Goal: Transaction & Acquisition: Purchase product/service

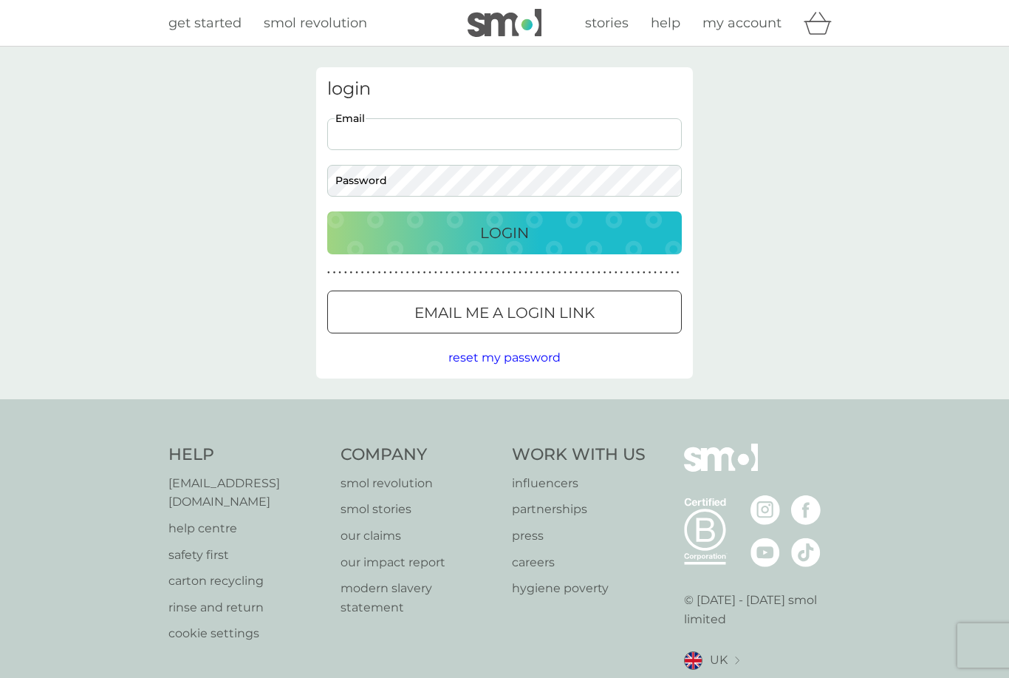
type input "cerihughes1978@yahoo.co.uk"
click at [505, 232] on button "Login" at bounding box center [504, 232] width 355 height 43
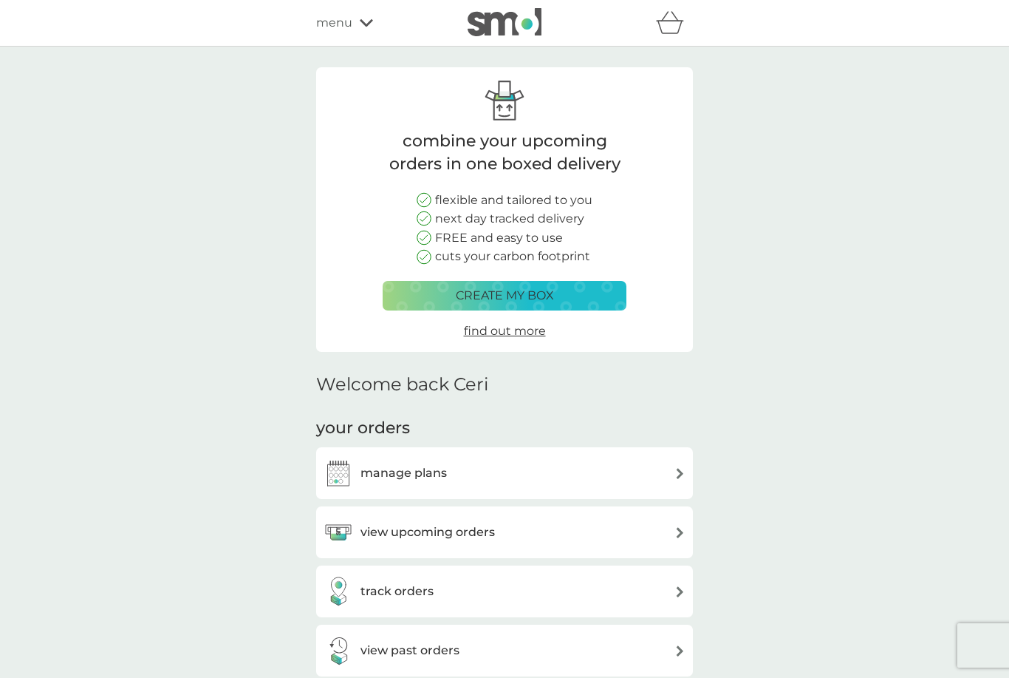
click at [369, 529] on h3 "view upcoming orders" at bounding box center [428, 531] width 134 height 19
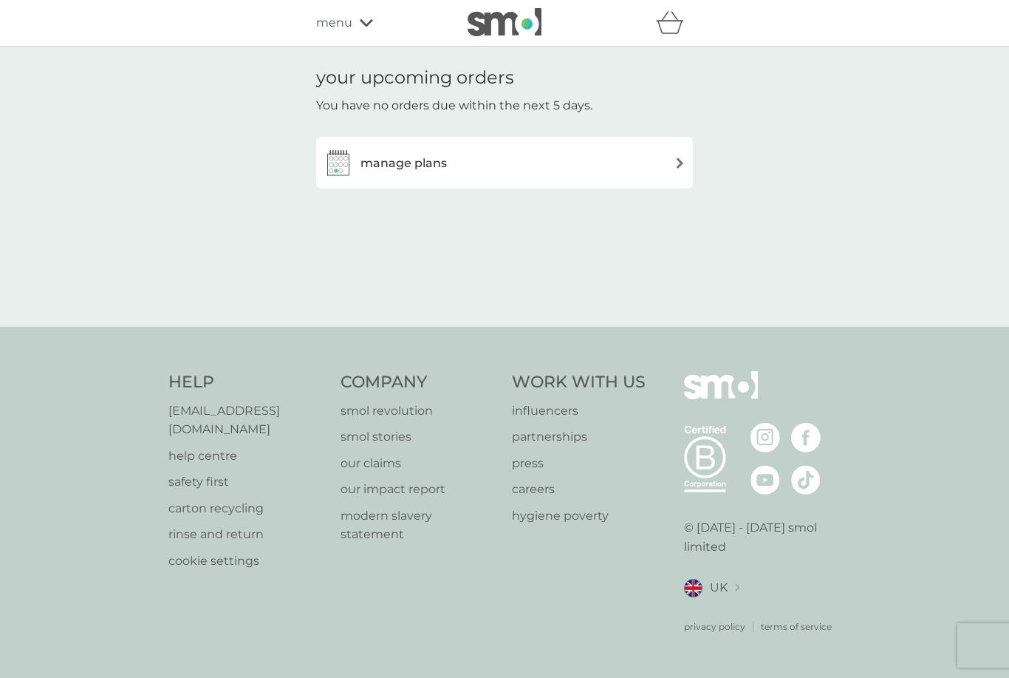
click at [378, 151] on div "manage plans" at bounding box center [385, 163] width 123 height 30
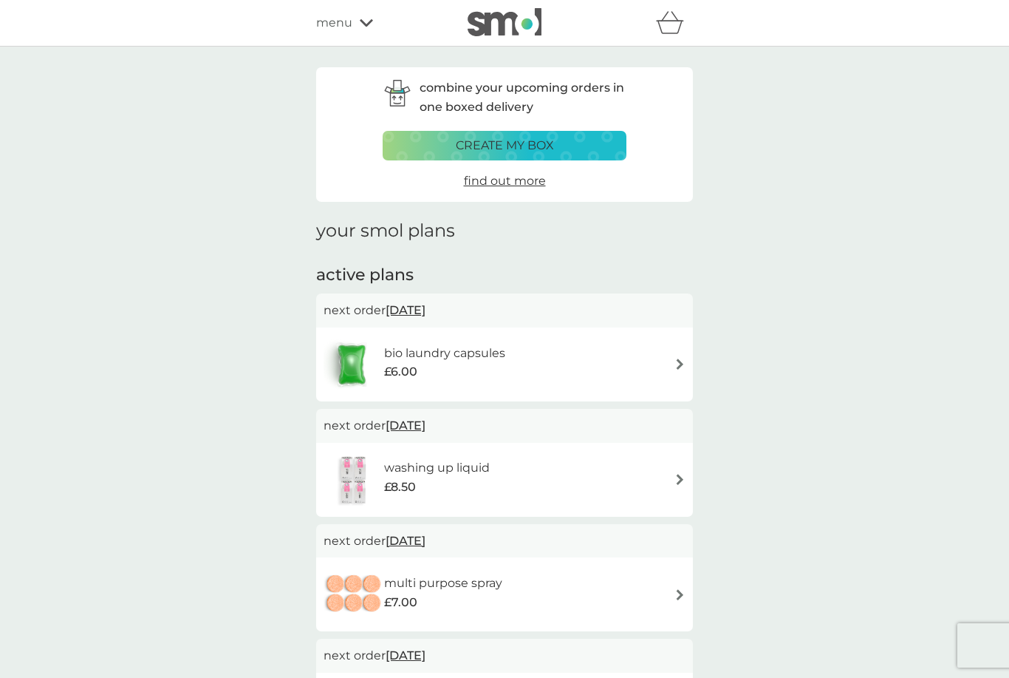
click at [497, 464] on div "washing up liquid £8.50" at bounding box center [444, 478] width 120 height 41
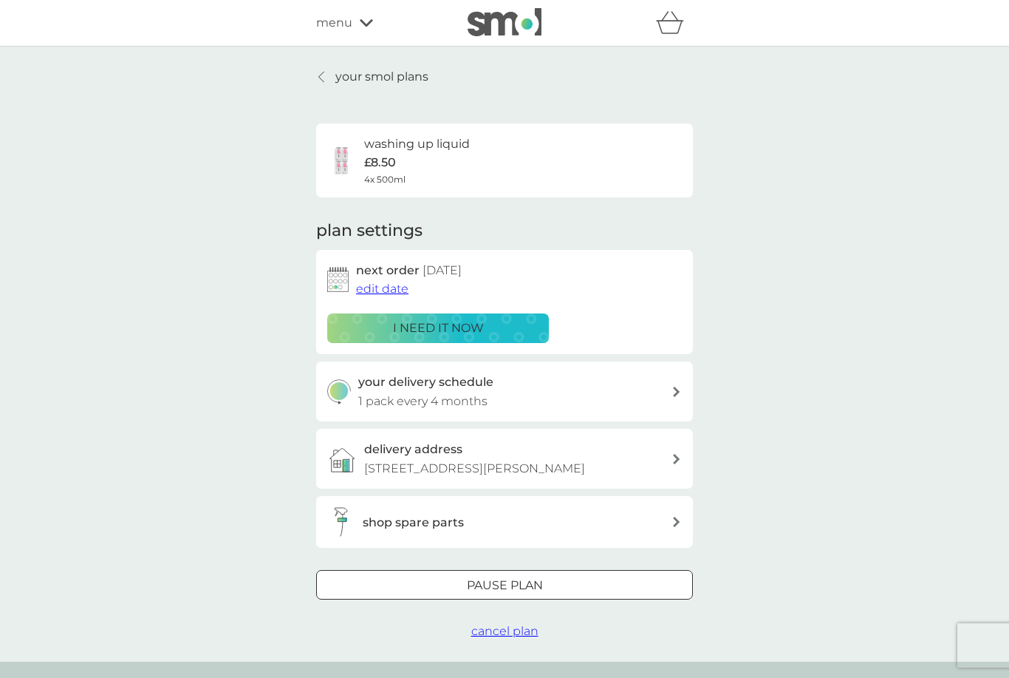
click at [364, 319] on div "i need it now" at bounding box center [438, 327] width 202 height 19
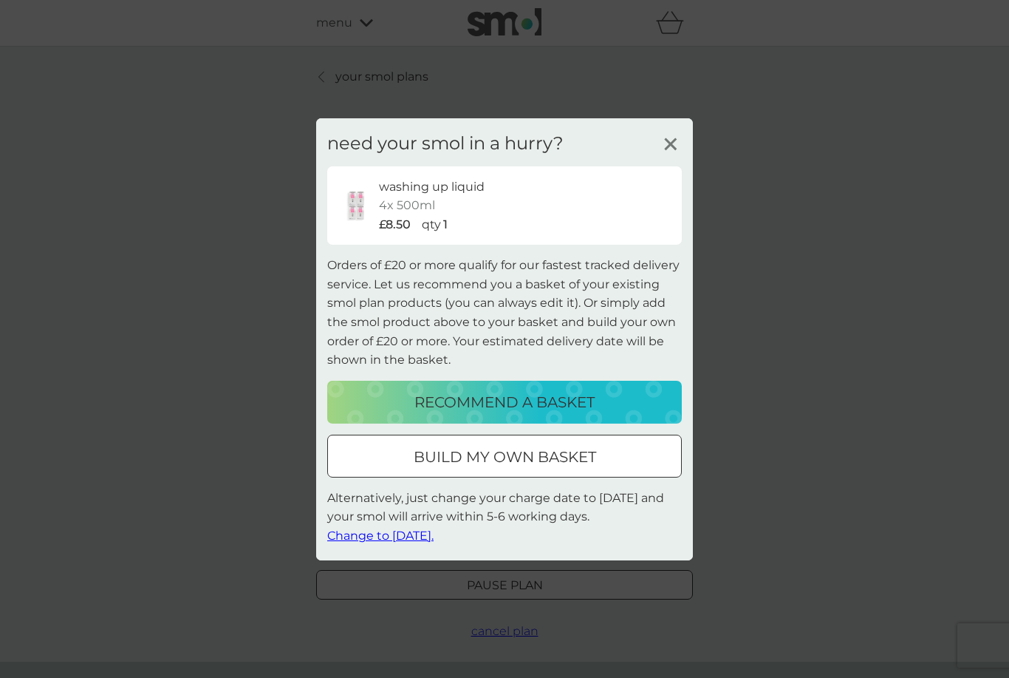
click at [400, 446] on div "build my own basket" at bounding box center [504, 457] width 353 height 24
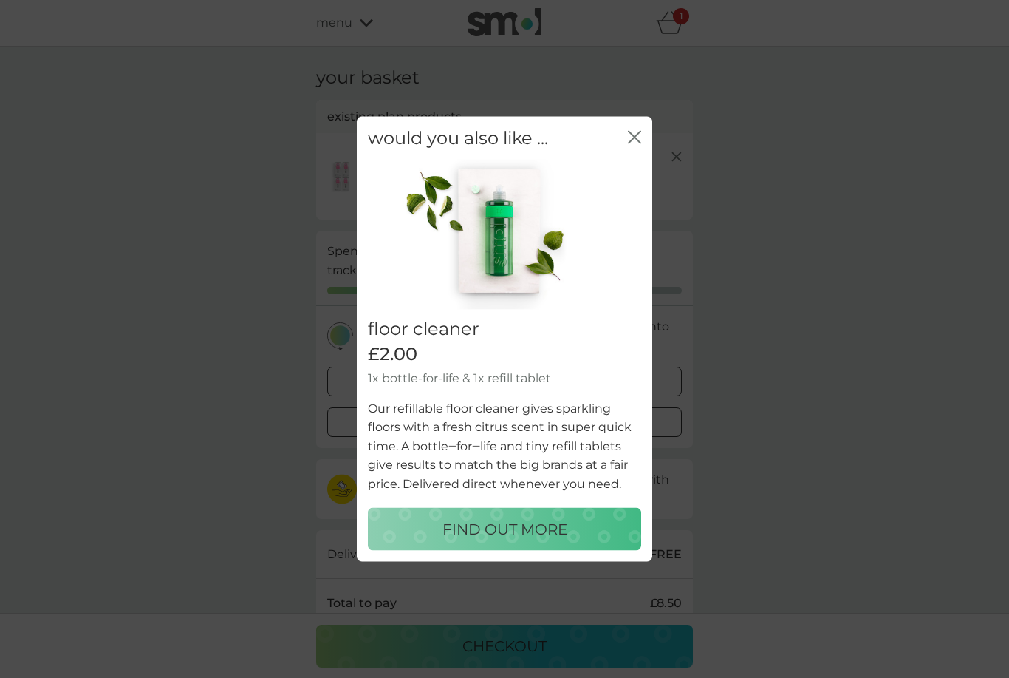
click at [639, 142] on icon "close" at bounding box center [634, 136] width 13 height 13
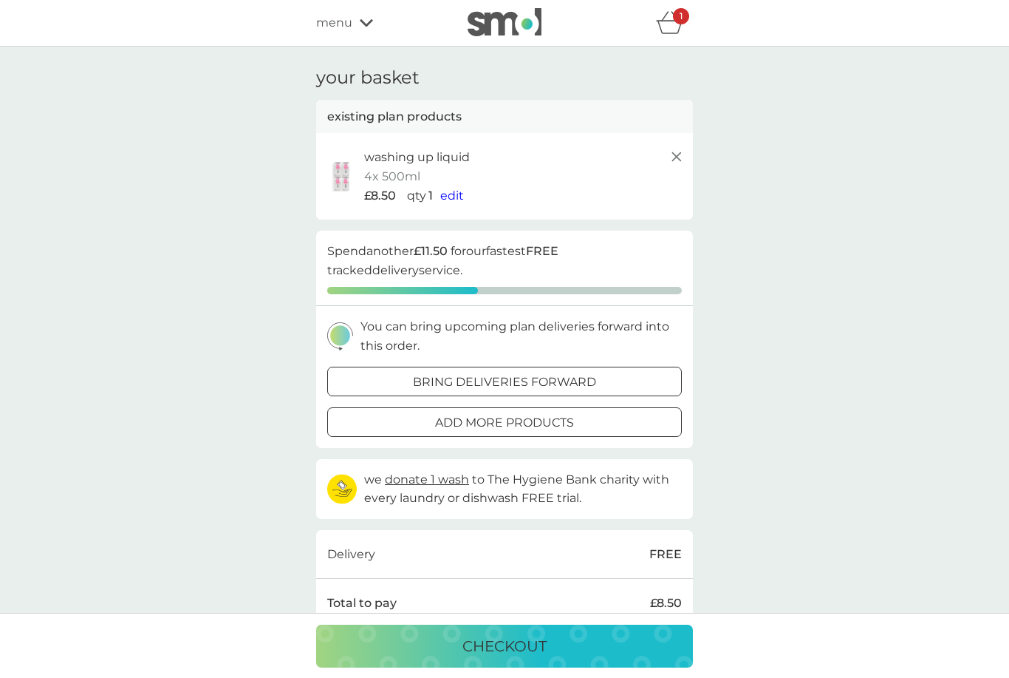
click at [453, 194] on span "edit" at bounding box center [452, 195] width 24 height 14
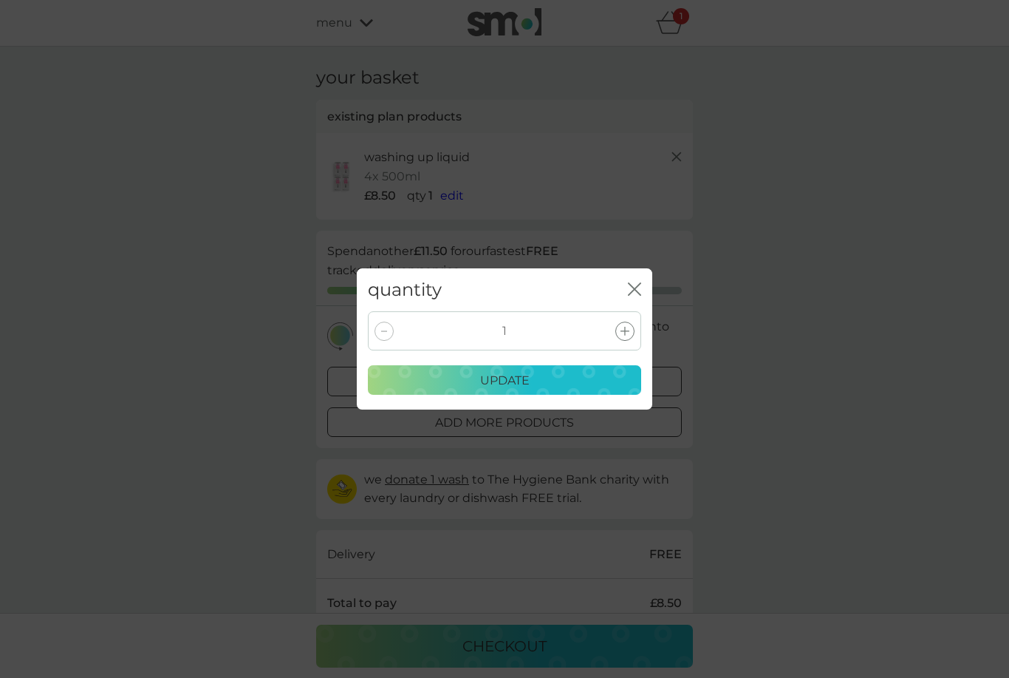
click at [624, 329] on icon at bounding box center [625, 331] width 9 height 9
click at [539, 383] on div "update" at bounding box center [505, 380] width 254 height 19
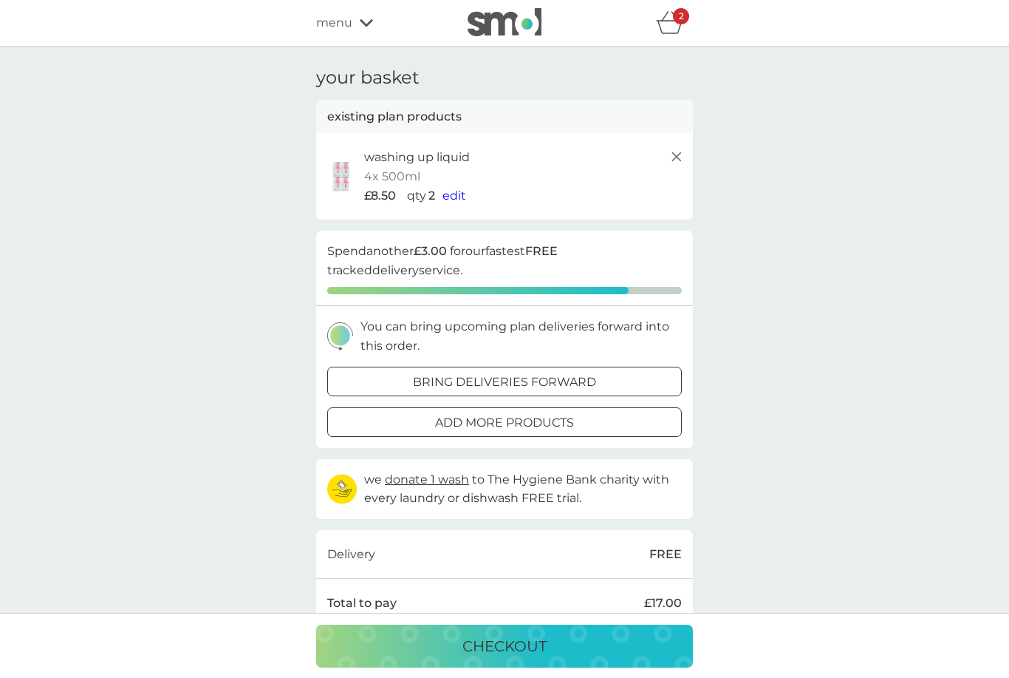
click at [929, 532] on div "your basket existing plan products washing up liquid 4x 500ml £8.50 qty 2 edit …" at bounding box center [504, 439] width 1009 height 784
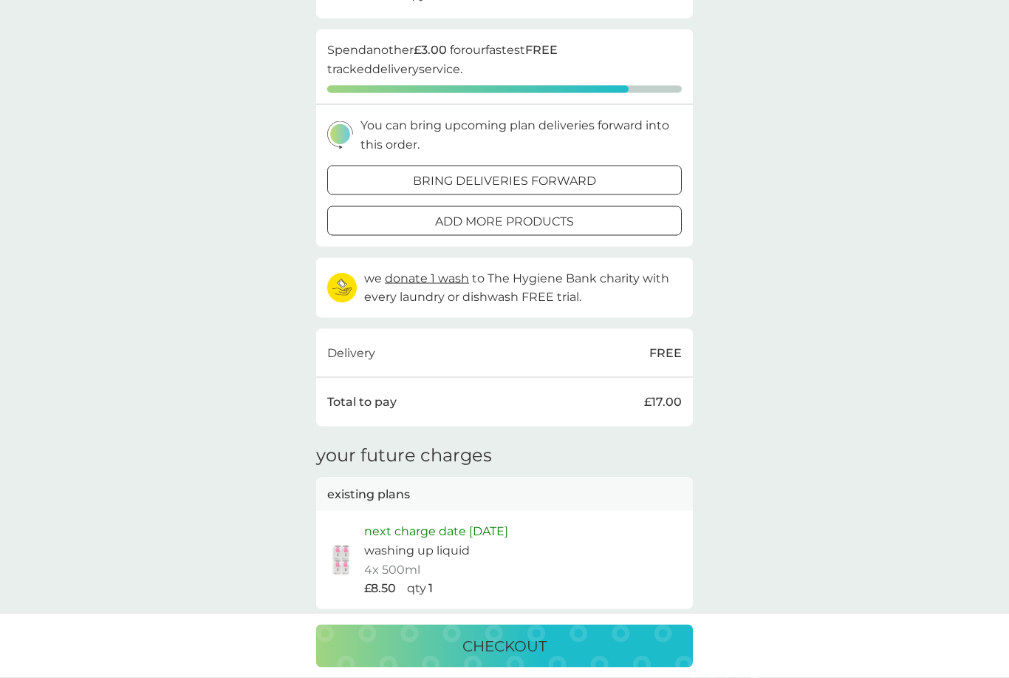
scroll to position [202, 0]
click at [475, 658] on p "checkout" at bounding box center [505, 646] width 84 height 24
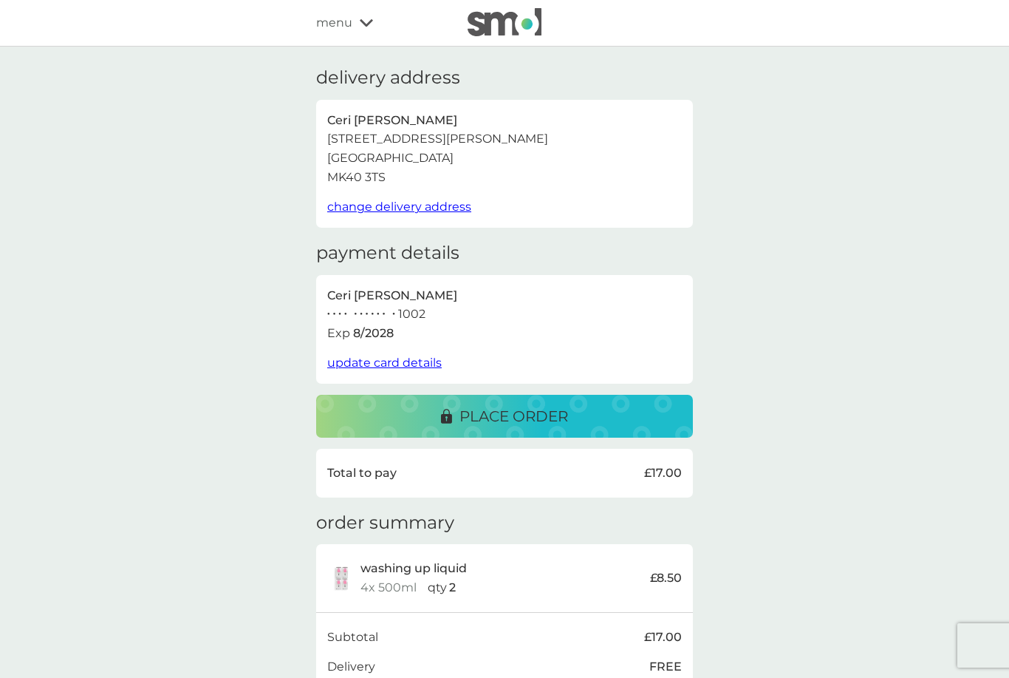
click at [564, 406] on p "place order" at bounding box center [514, 416] width 109 height 24
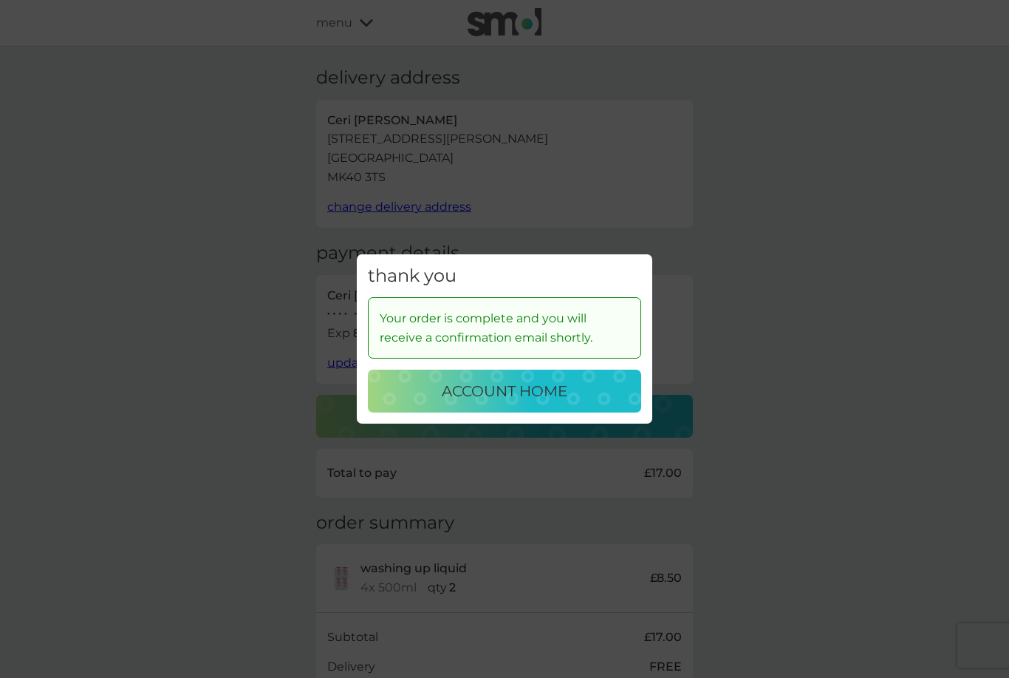
click at [828, 461] on div "thank you Your order is complete and you will receive a confirmation email shor…" at bounding box center [504, 339] width 1009 height 678
